Goal: Contribute content: Contribute content

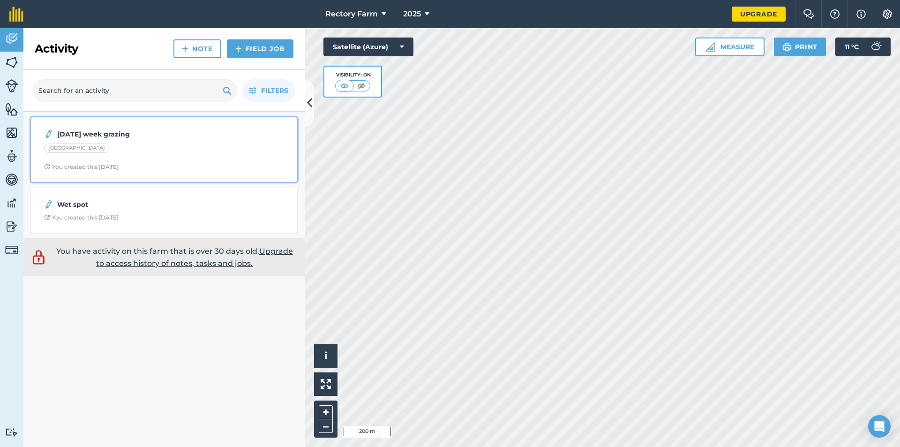
click at [266, 125] on div "[DATE] week grazing [GEOGRAPHIC_DATA] You created this [DATE]" at bounding box center [164, 149] width 255 height 53
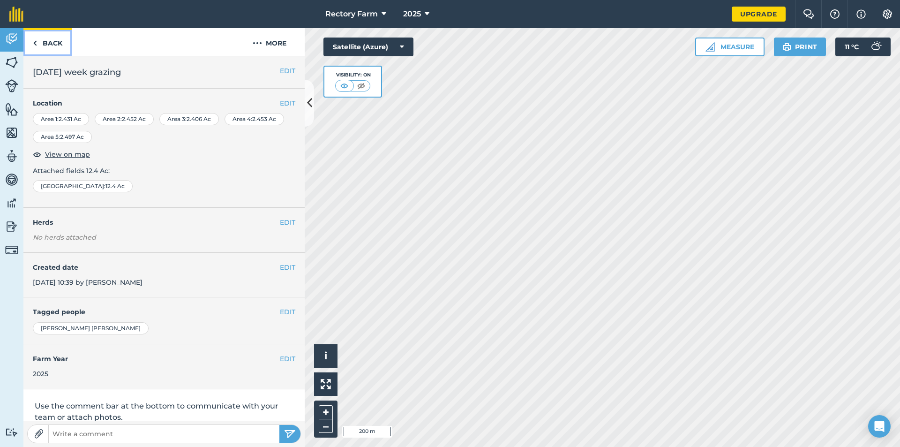
click at [46, 36] on link "Back" at bounding box center [47, 42] width 48 height 28
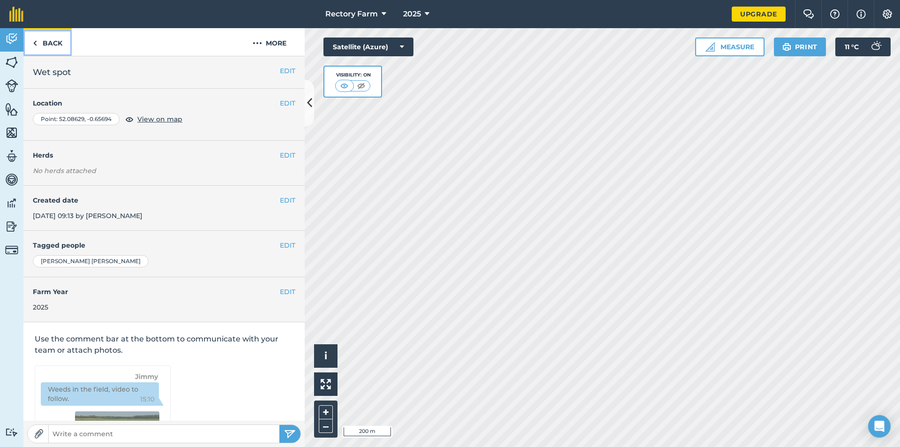
click at [45, 47] on link "Back" at bounding box center [47, 42] width 48 height 28
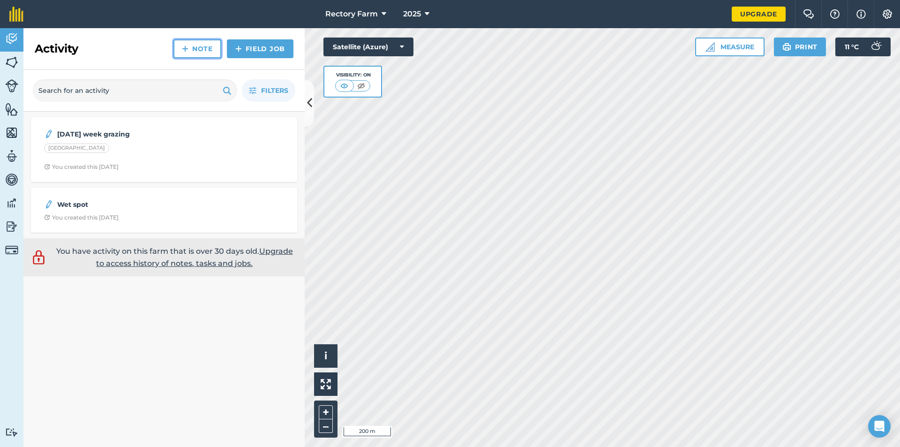
click at [188, 54] on link "Note" at bounding box center [197, 48] width 48 height 19
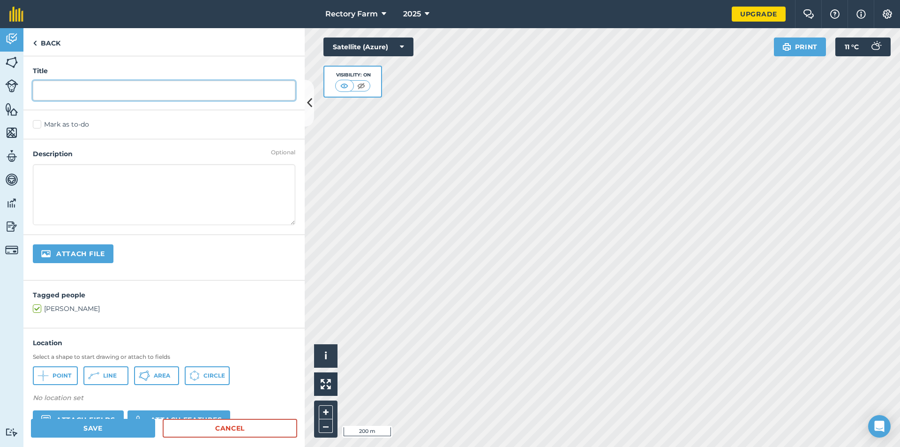
click at [179, 83] on input "text" at bounding box center [164, 91] width 262 height 20
type input "park oct grazing"
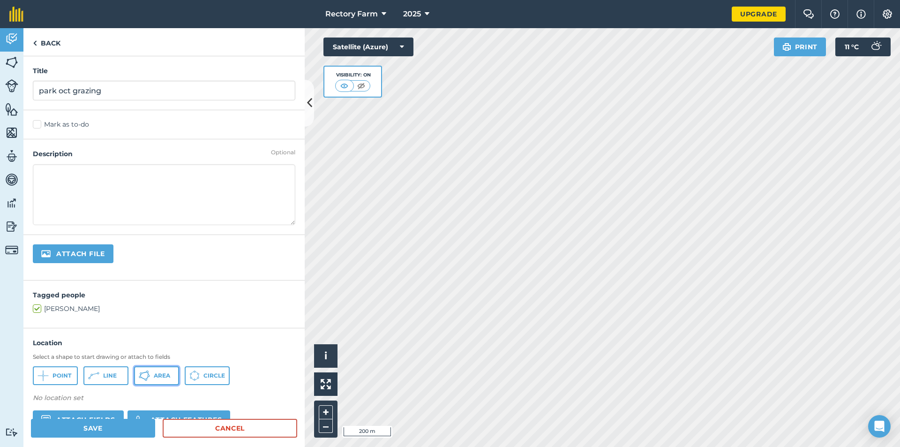
click at [169, 379] on button "Area" at bounding box center [156, 375] width 45 height 19
click at [157, 379] on button "Area" at bounding box center [156, 375] width 45 height 19
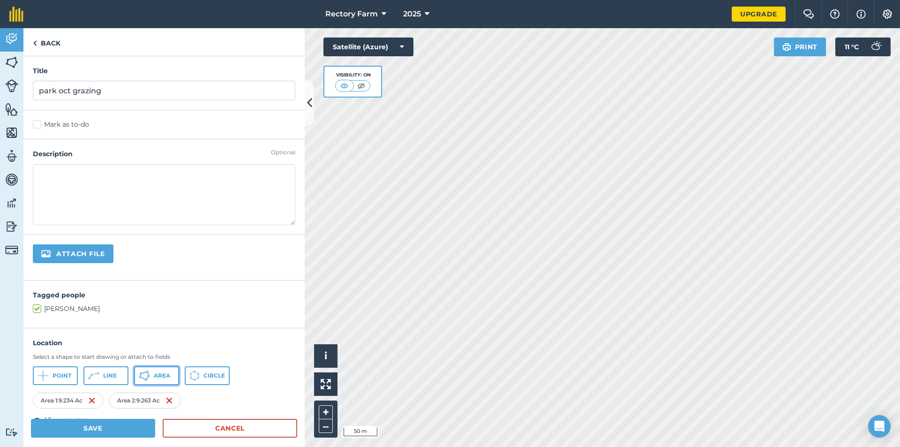
click at [167, 382] on button "Area" at bounding box center [156, 375] width 45 height 19
click at [162, 372] on span "Area" at bounding box center [162, 375] width 16 height 7
click at [93, 395] on img at bounding box center [91, 400] width 7 height 11
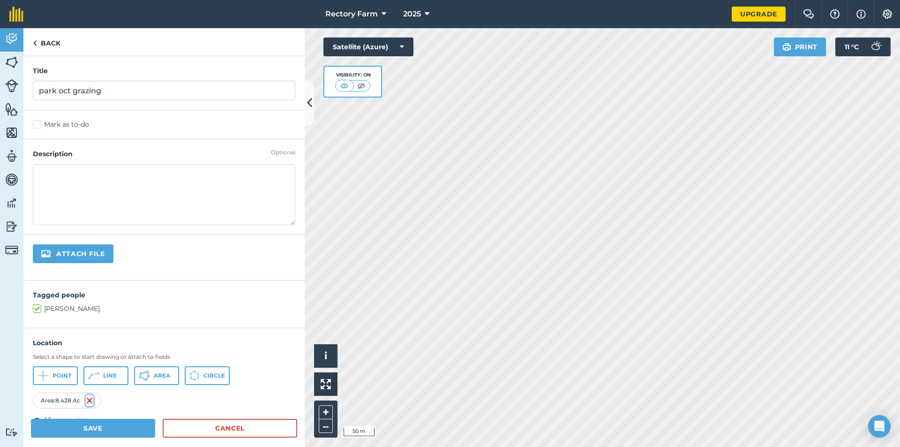
click at [93, 395] on img at bounding box center [89, 400] width 7 height 11
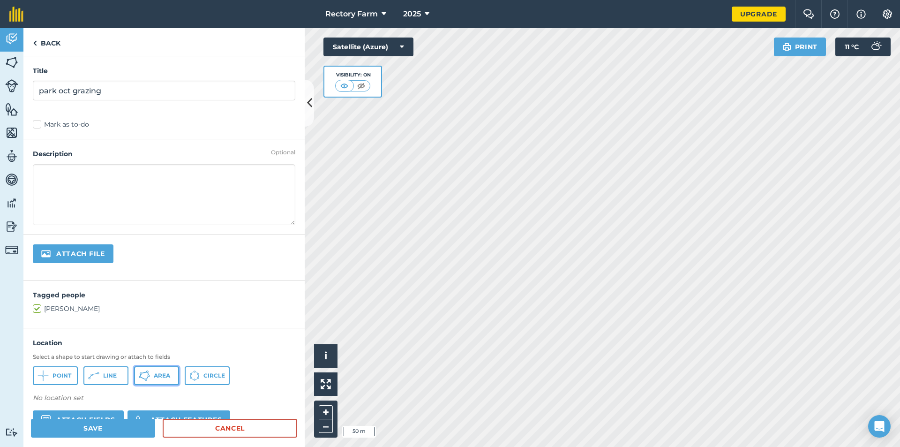
click at [145, 378] on icon at bounding box center [144, 375] width 11 height 11
click at [152, 372] on button "Area" at bounding box center [156, 375] width 45 height 19
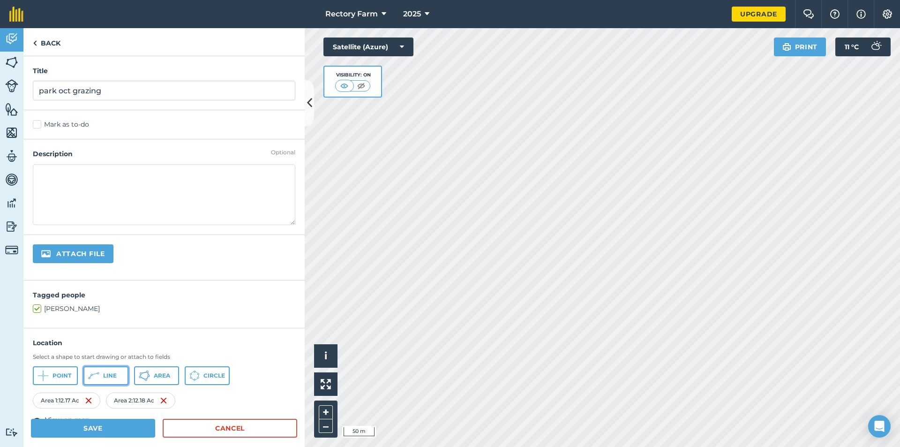
click at [101, 375] on button "Line" at bounding box center [105, 375] width 45 height 19
click at [100, 372] on button "Line" at bounding box center [105, 375] width 45 height 19
click at [87, 397] on img at bounding box center [88, 400] width 7 height 11
click at [87, 397] on img at bounding box center [85, 400] width 7 height 11
click at [162, 379] on button "Area" at bounding box center [156, 375] width 45 height 19
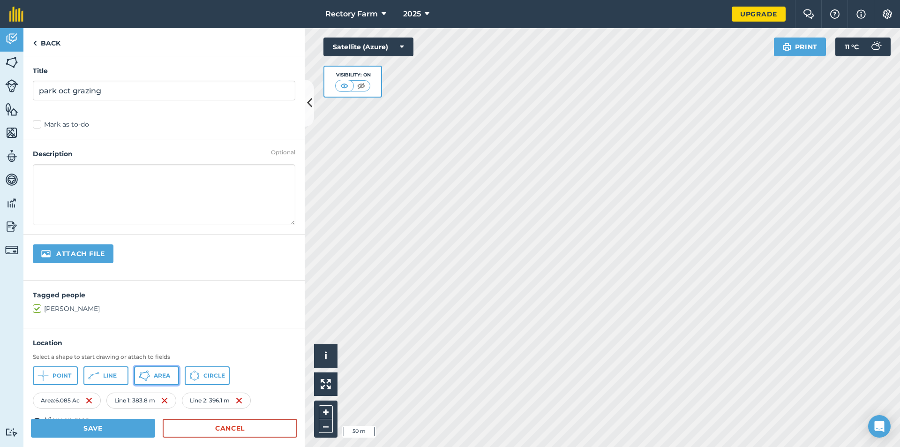
click at [155, 368] on button "Area" at bounding box center [156, 375] width 45 height 19
click at [152, 372] on button "Area" at bounding box center [156, 375] width 45 height 19
click at [127, 426] on button "Save" at bounding box center [93, 427] width 124 height 19
